Goal: Find specific page/section: Find specific page/section

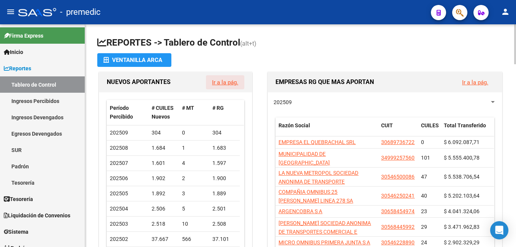
click at [223, 82] on link "Ir a la pág." at bounding box center [225, 82] width 26 height 7
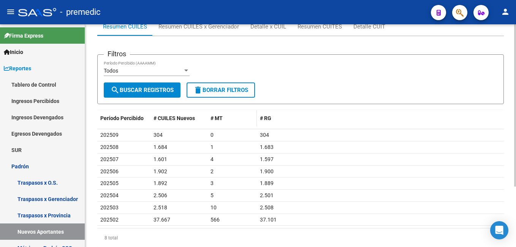
scroll to position [76, 0]
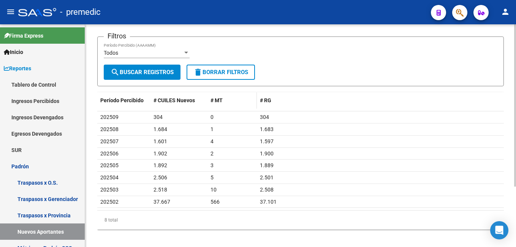
click at [219, 99] on span "# MT" at bounding box center [217, 100] width 12 height 6
click at [130, 101] on span "Período Percibido" at bounding box center [121, 100] width 43 height 6
click at [137, 100] on span "Período Percibido" at bounding box center [121, 100] width 43 height 6
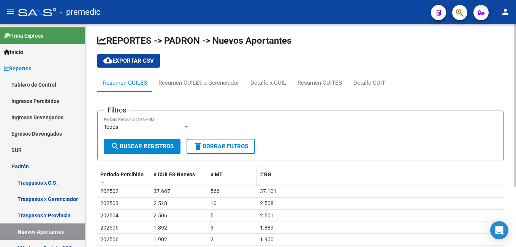
scroll to position [0, 0]
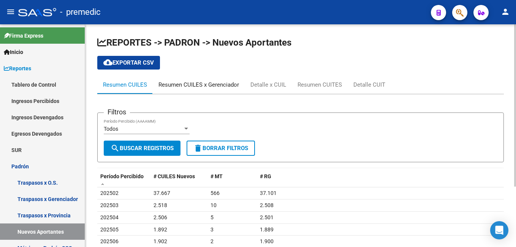
click at [198, 84] on div "Resumen CUILES x Gerenciador" at bounding box center [199, 85] width 81 height 8
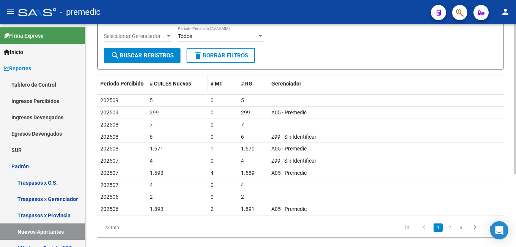
scroll to position [108, 0]
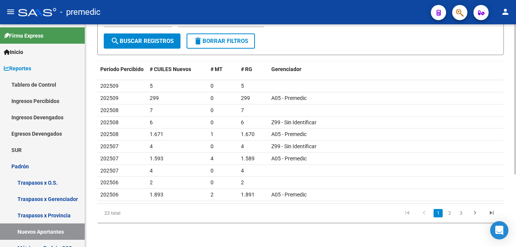
click at [460, 214] on link "3" at bounding box center [461, 213] width 9 height 8
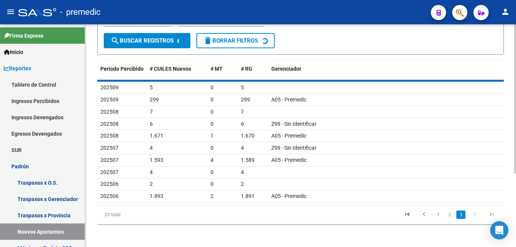
scroll to position [23, 0]
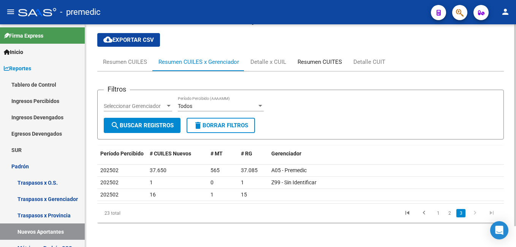
click at [310, 59] on div "Resumen CUITES" at bounding box center [320, 62] width 44 height 8
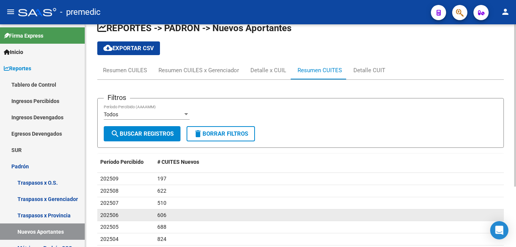
scroll to position [0, 0]
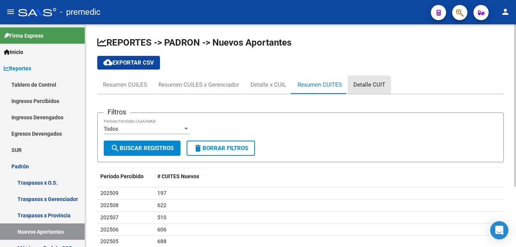
click at [365, 86] on div "Detalle CUIT" at bounding box center [370, 85] width 32 height 8
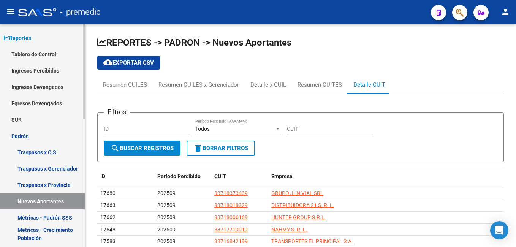
scroll to position [114, 0]
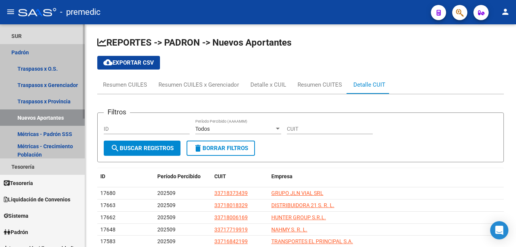
click at [37, 115] on link "Nuevos Aportantes" at bounding box center [42, 118] width 85 height 16
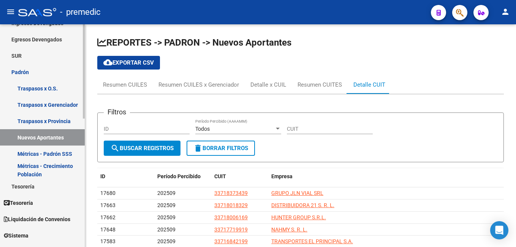
scroll to position [76, 0]
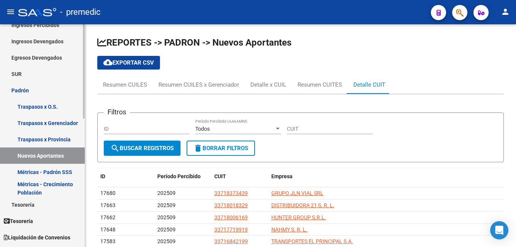
click at [40, 170] on link "Métricas - Padrón SSS" at bounding box center [42, 172] width 85 height 16
